Goal: Information Seeking & Learning: Learn about a topic

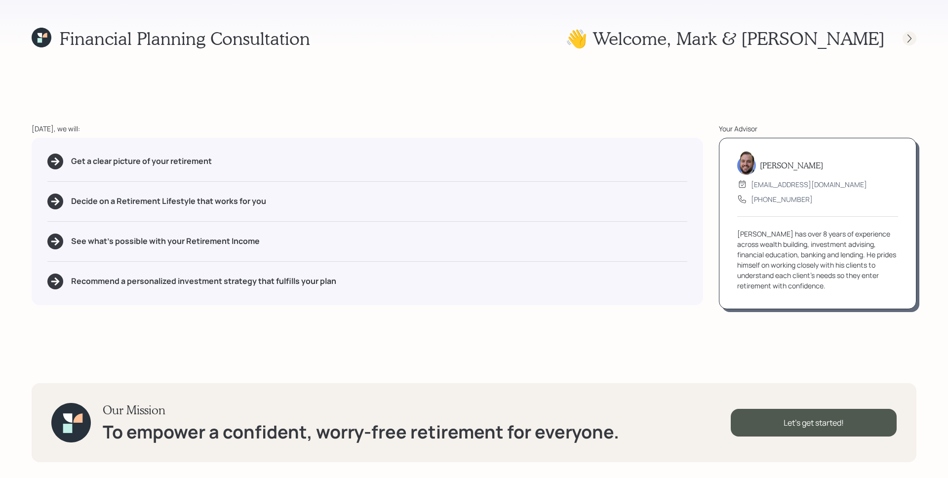
click at [905, 41] on icon at bounding box center [909, 39] width 10 height 10
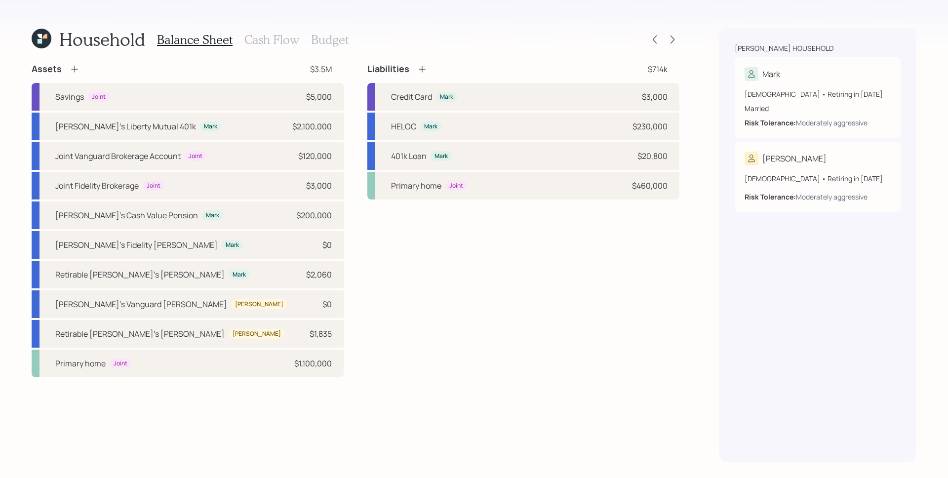
click at [274, 36] on h3 "Cash Flow" at bounding box center [271, 40] width 55 height 14
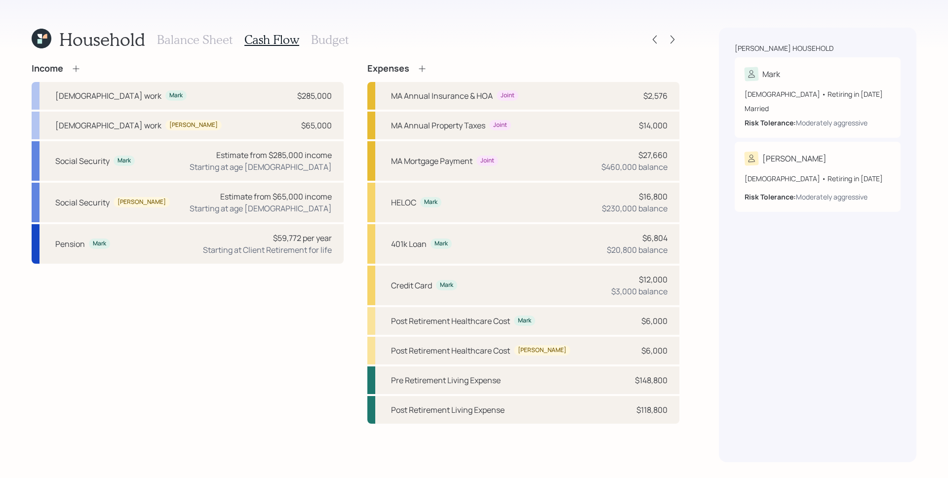
click at [221, 45] on h3 "Balance Sheet" at bounding box center [195, 40] width 76 height 14
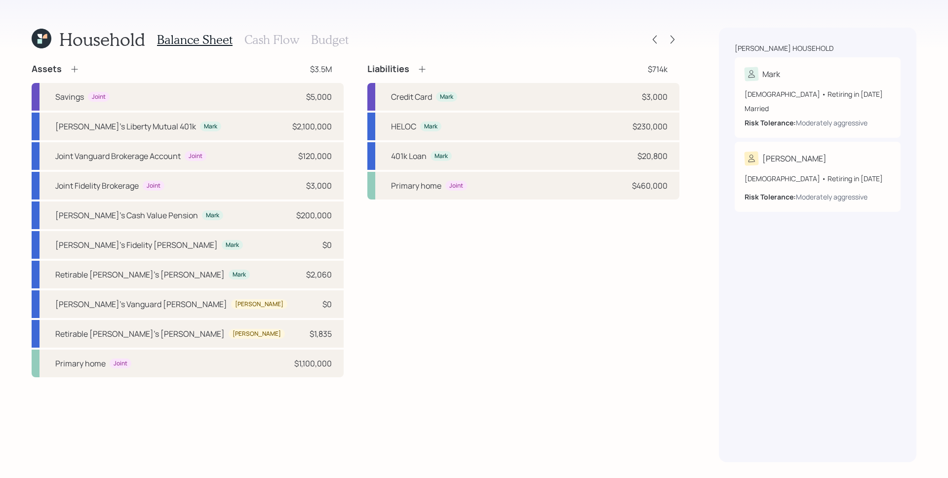
click at [284, 42] on h3 "Cash Flow" at bounding box center [271, 40] width 55 height 14
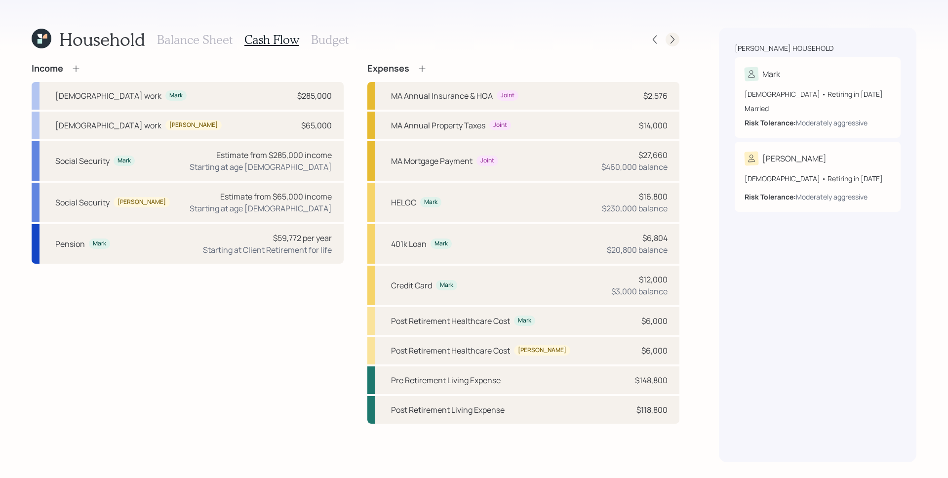
click at [676, 37] on icon at bounding box center [672, 40] width 10 height 10
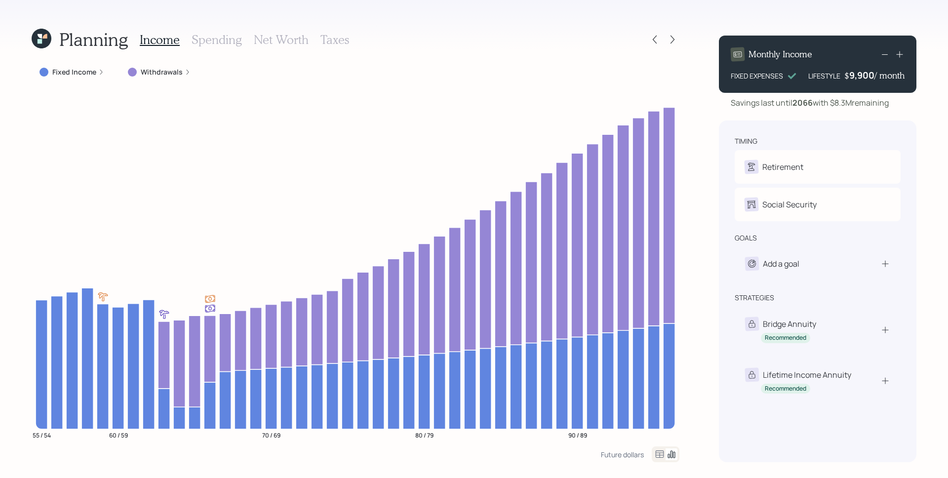
click at [149, 71] on label "Withdrawals" at bounding box center [162, 72] width 42 height 10
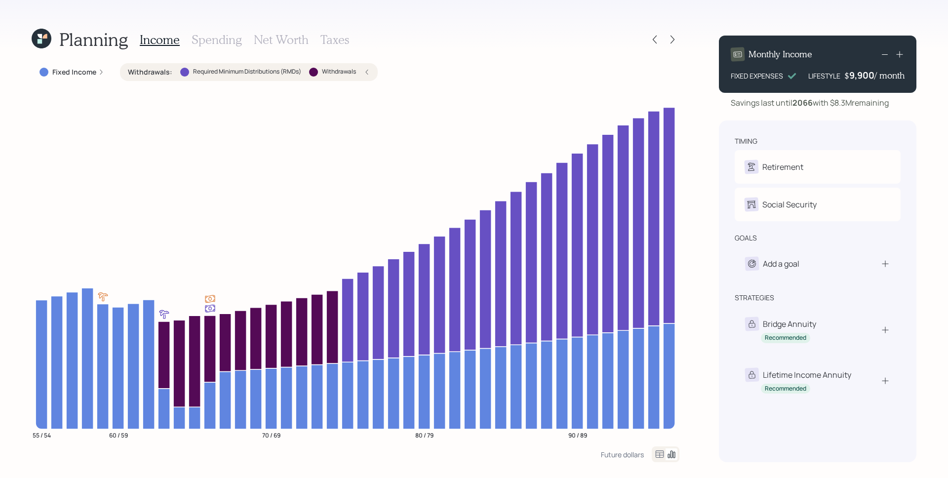
click at [338, 46] on div "Income Spending Net Worth Taxes" at bounding box center [244, 40] width 209 height 24
click at [343, 39] on h3 "Taxes" at bounding box center [334, 40] width 29 height 14
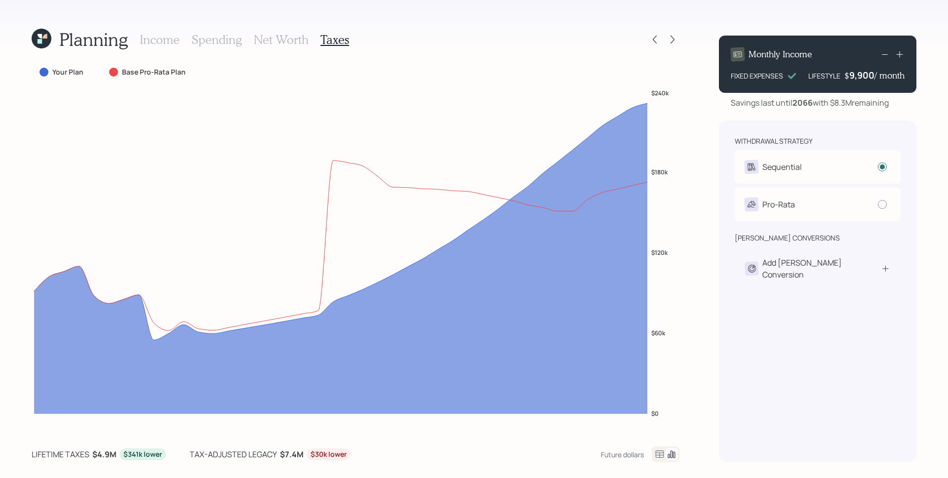
click at [660, 452] on icon at bounding box center [660, 454] width 12 height 12
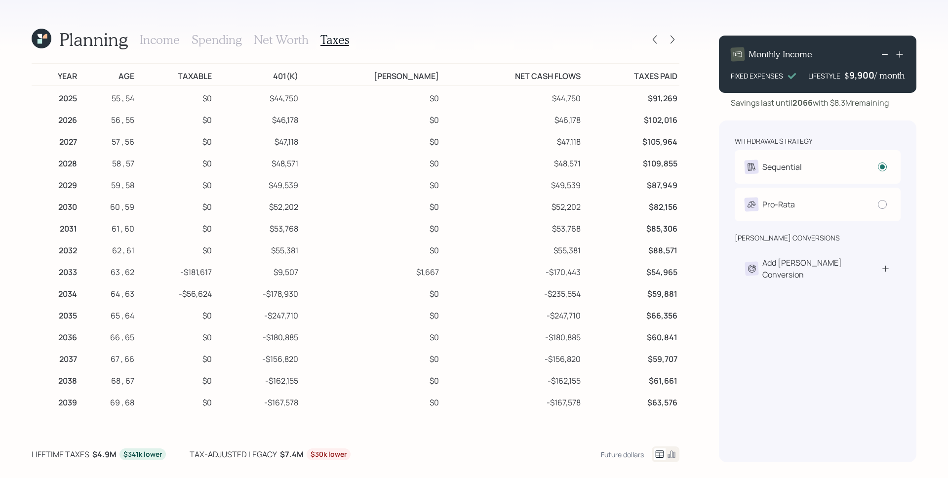
click at [291, 39] on h3 "Net Worth" at bounding box center [281, 40] width 55 height 14
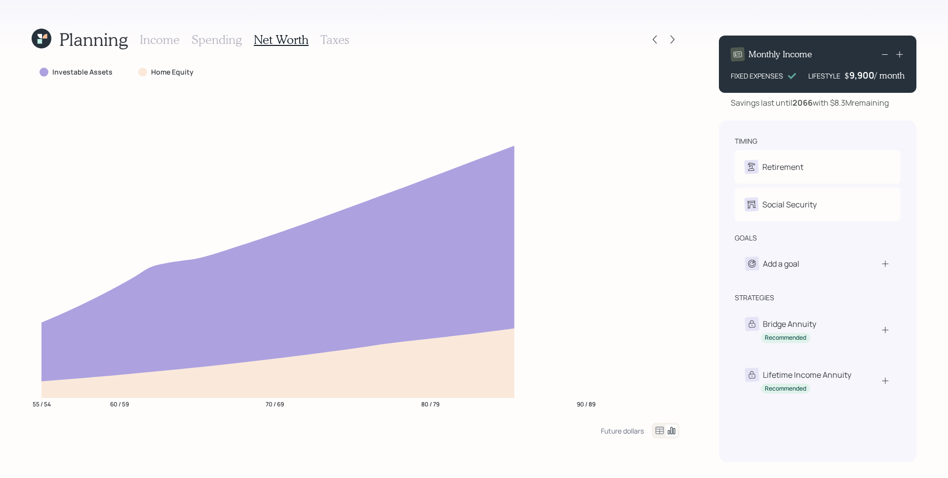
drag, startPoint x: 660, startPoint y: 429, endPoint x: 642, endPoint y: 411, distance: 24.8
click at [660, 429] on icon at bounding box center [660, 430] width 8 height 7
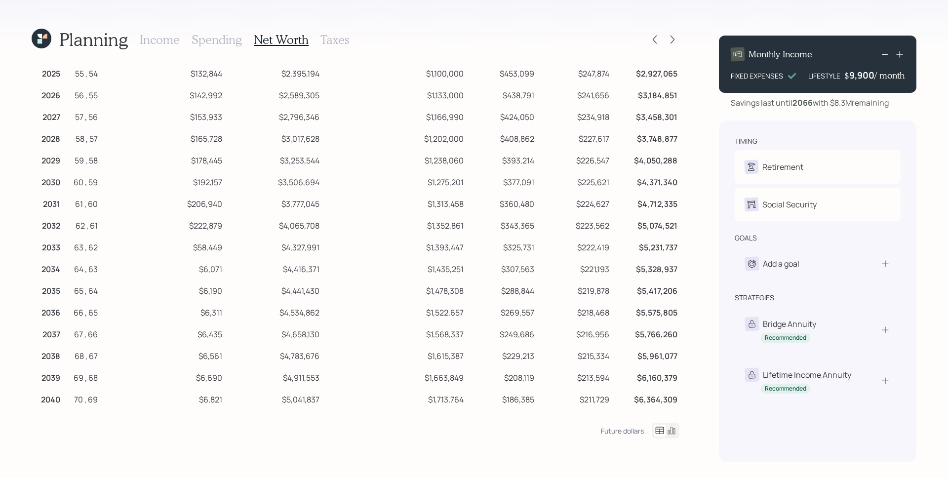
scroll to position [22, 0]
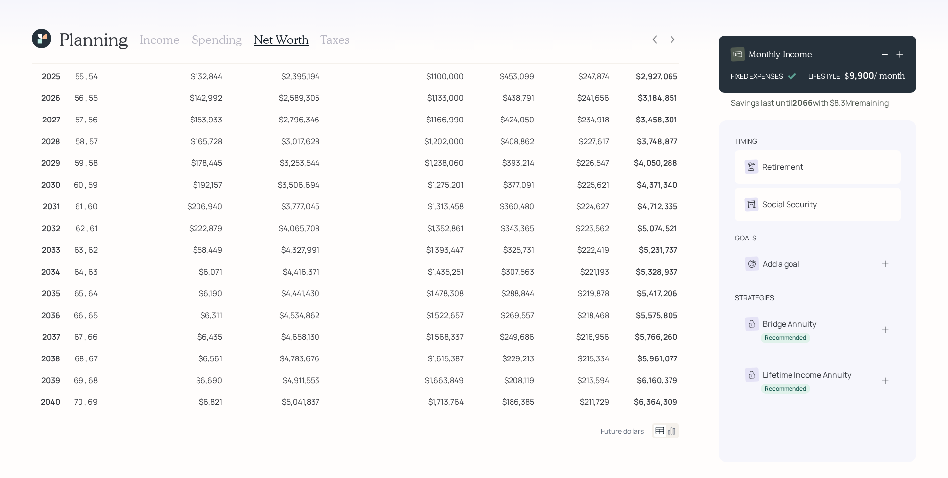
click at [164, 37] on h3 "Income" at bounding box center [160, 40] width 40 height 14
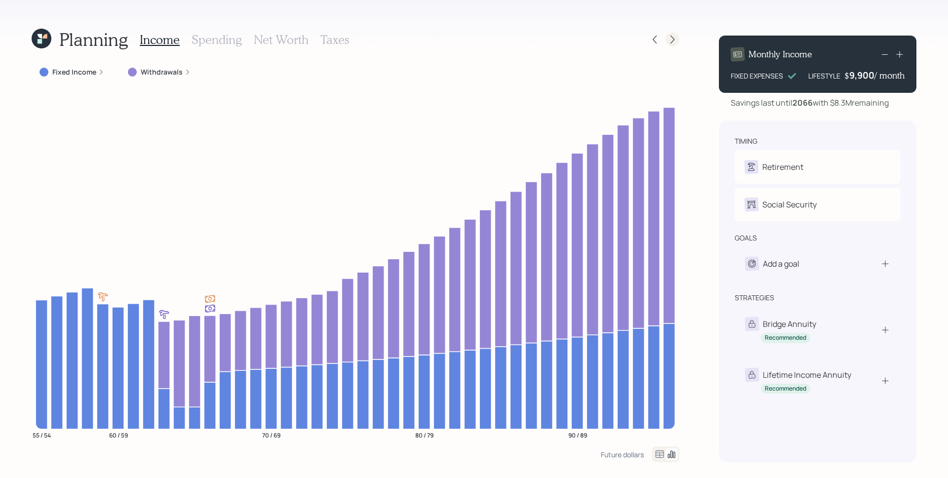
click at [675, 43] on icon at bounding box center [672, 40] width 10 height 10
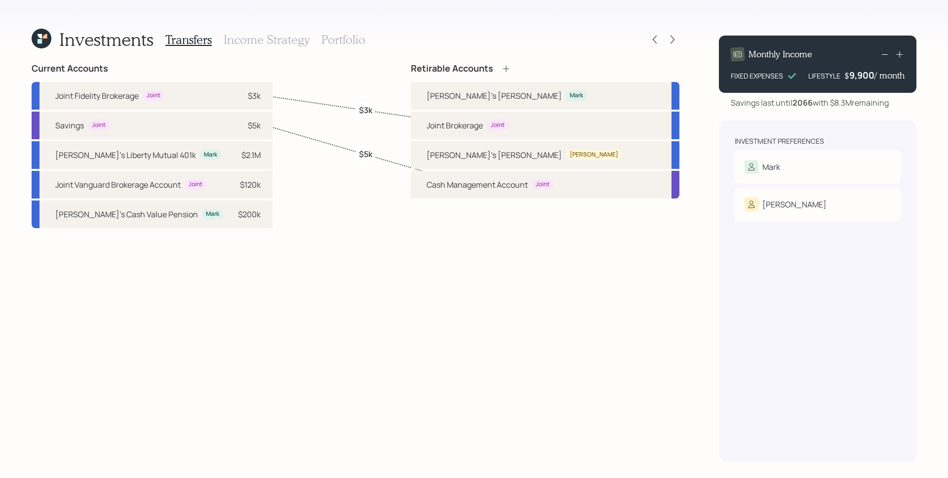
click at [274, 38] on h3 "Income Strategy" at bounding box center [267, 40] width 86 height 14
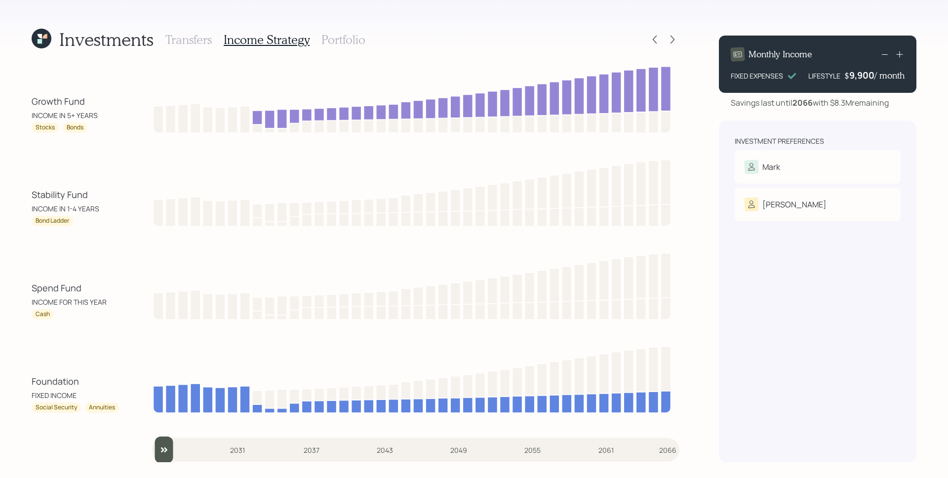
drag, startPoint x: 164, startPoint y: 452, endPoint x: 46, endPoint y: 434, distance: 119.3
click at [152, 445] on input "slider" at bounding box center [415, 449] width 527 height 27
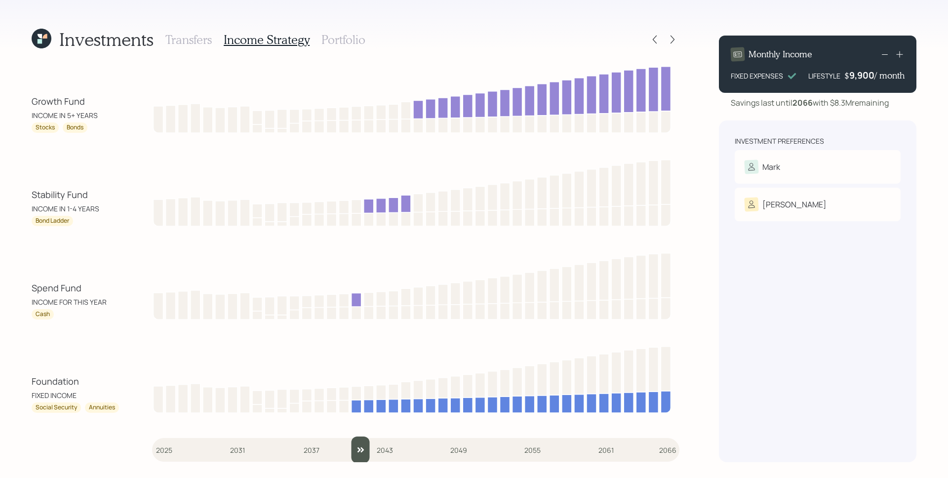
type input "2025"
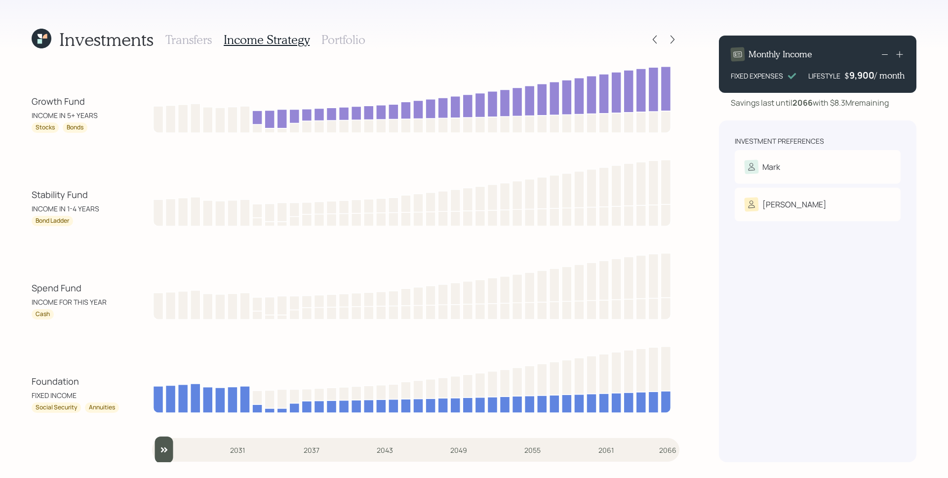
drag, startPoint x: 166, startPoint y: 450, endPoint x: 0, endPoint y: 143, distance: 349.2
click at [152, 436] on input "slider" at bounding box center [415, 449] width 527 height 27
click at [650, 40] on icon at bounding box center [655, 40] width 10 height 10
